Goal: Transaction & Acquisition: Purchase product/service

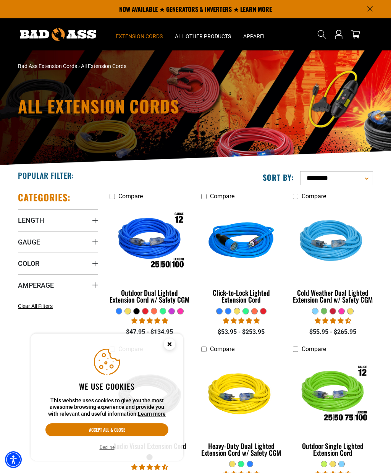
scroll to position [8, 0]
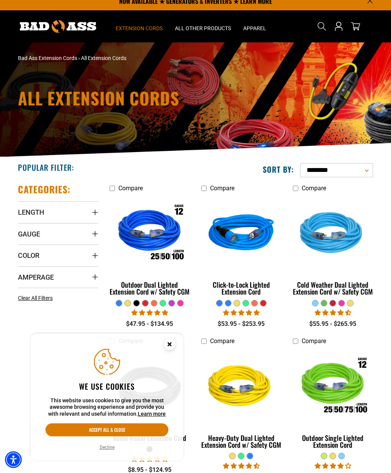
click at [44, 233] on summary "Gauge" at bounding box center [58, 233] width 80 height 21
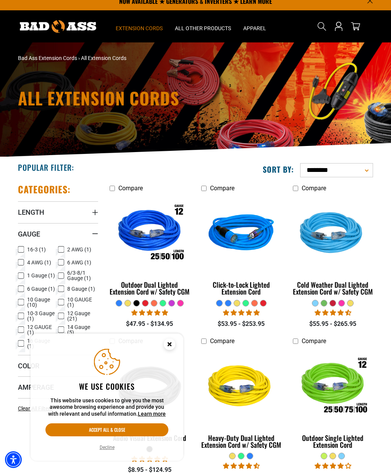
scroll to position [24, 0]
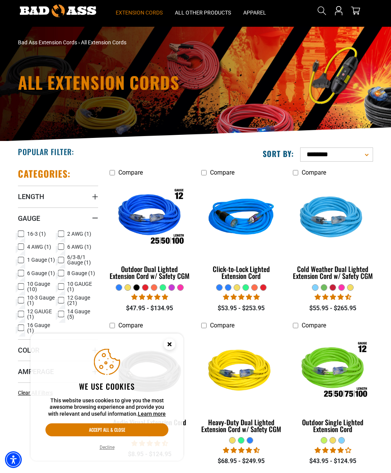
click at [170, 344] on icon "Close this option" at bounding box center [169, 344] width 3 height 3
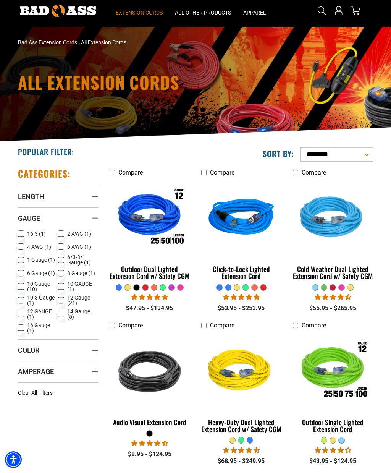
click at [58, 272] on rect at bounding box center [61, 273] width 6 height 6
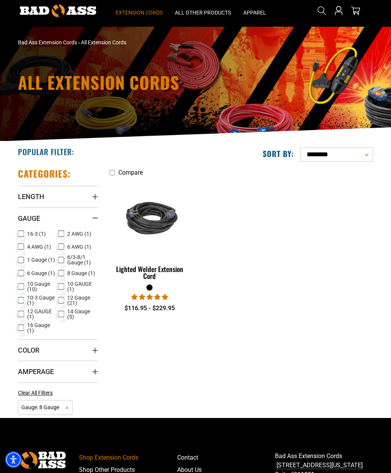
click at [146, 278] on div "Lighted Welder Extension Cord" at bounding box center [150, 273] width 80 height 14
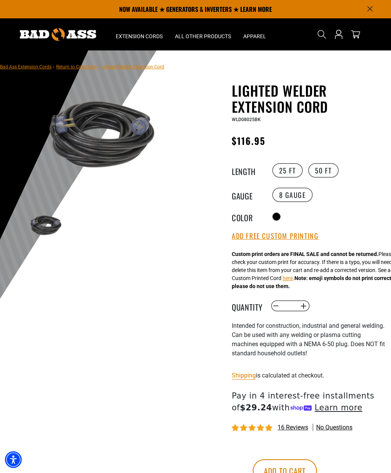
click at [320, 170] on label "50 FT" at bounding box center [323, 170] width 31 height 15
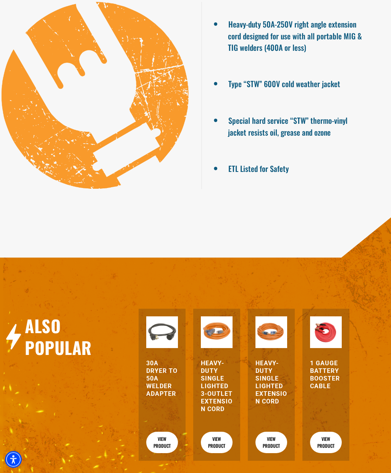
scroll to position [628, 0]
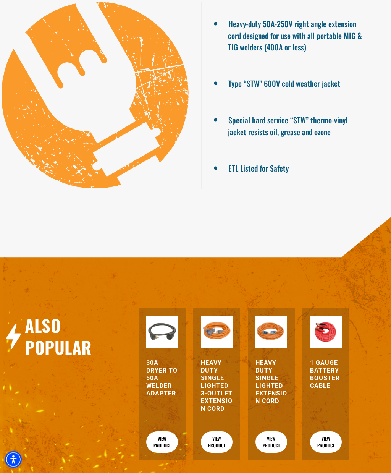
click at [208, 387] on h3 "Heavy-Duty Single Lighted 3-Outlet Extension Cord" at bounding box center [217, 387] width 32 height 54
